Goal: Task Accomplishment & Management: Manage account settings

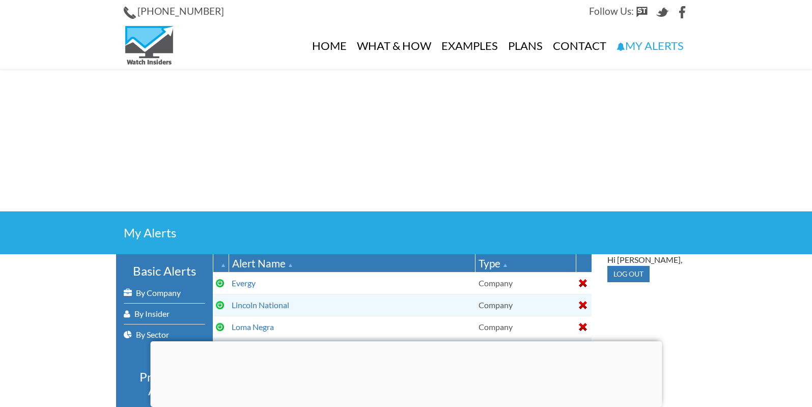
select select
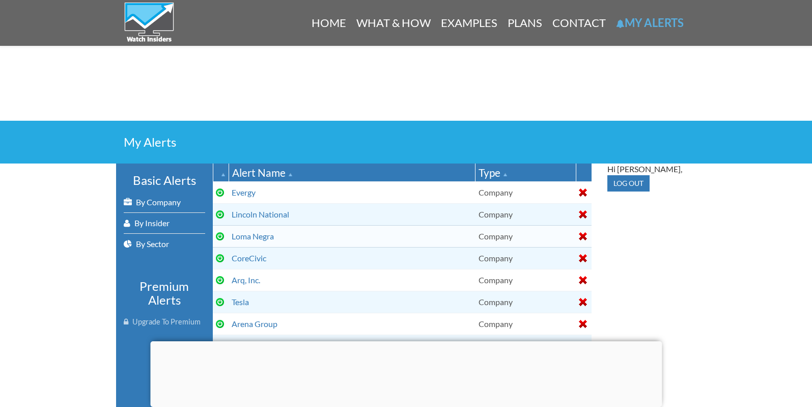
scroll to position [93, 0]
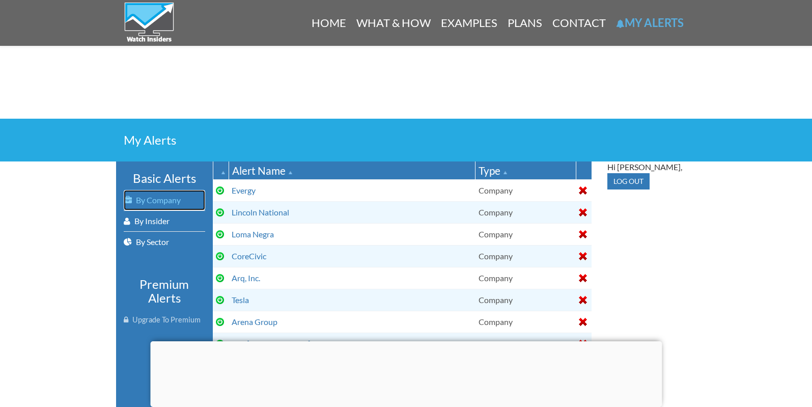
click at [163, 200] on link "By Company" at bounding box center [164, 200] width 81 height 20
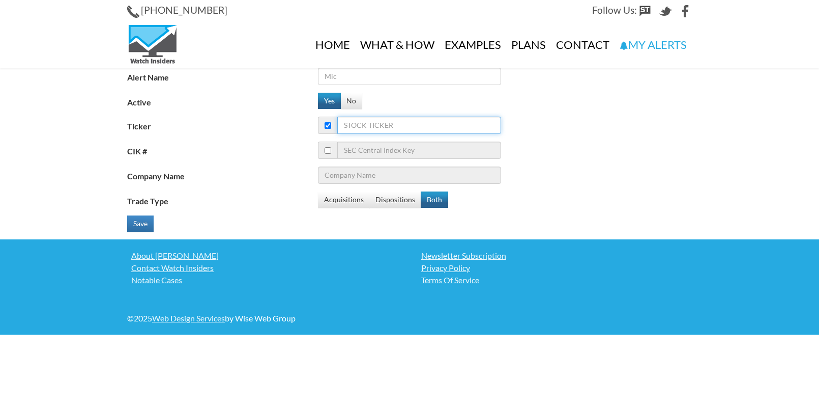
click at [399, 126] on input "Ticker" at bounding box center [419, 125] width 164 height 17
type input "vf"
type input "Visa Inc"
type input "vff"
type input "Village Farms International Inc"
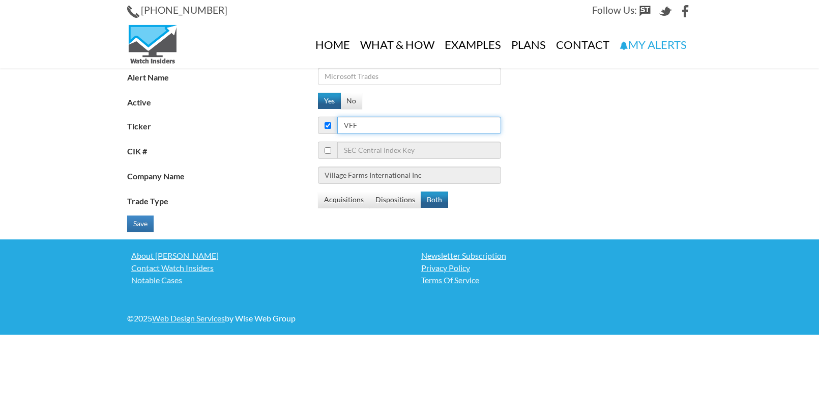
type input "vff"
click at [388, 75] on input "Alert Name" at bounding box center [409, 76] width 183 height 17
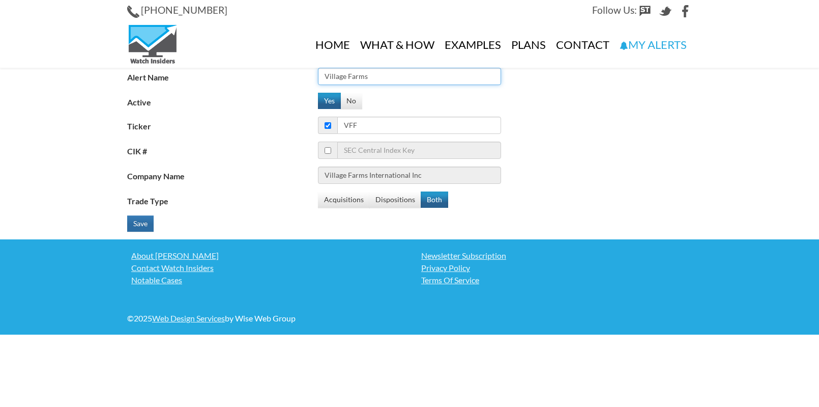
type input "Village Farms"
click at [141, 220] on button "Save" at bounding box center [140, 223] width 26 height 16
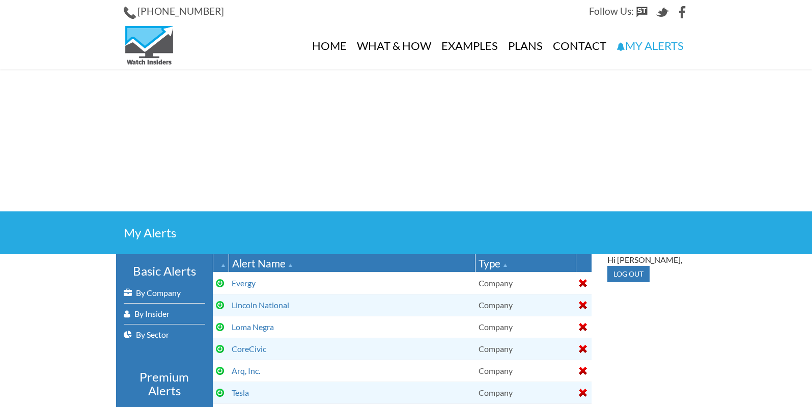
select select
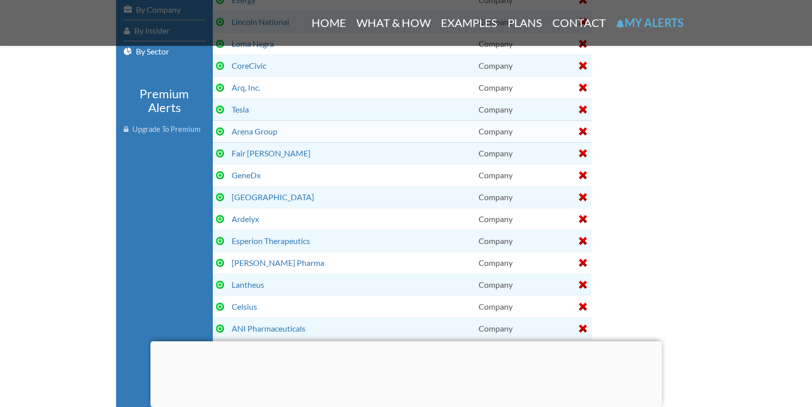
scroll to position [351, 0]
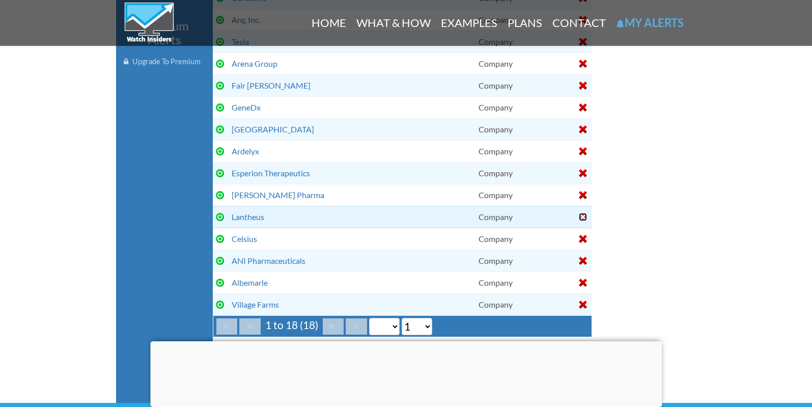
click at [582, 213] on div at bounding box center [583, 217] width 8 height 8
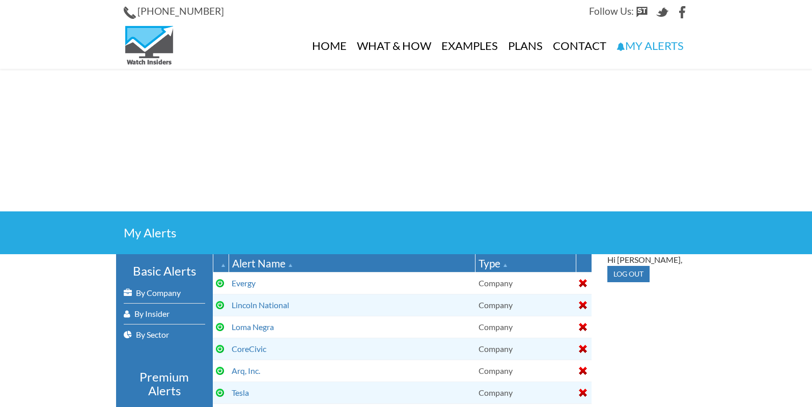
select select
